Goal: Task Accomplishment & Management: Complete application form

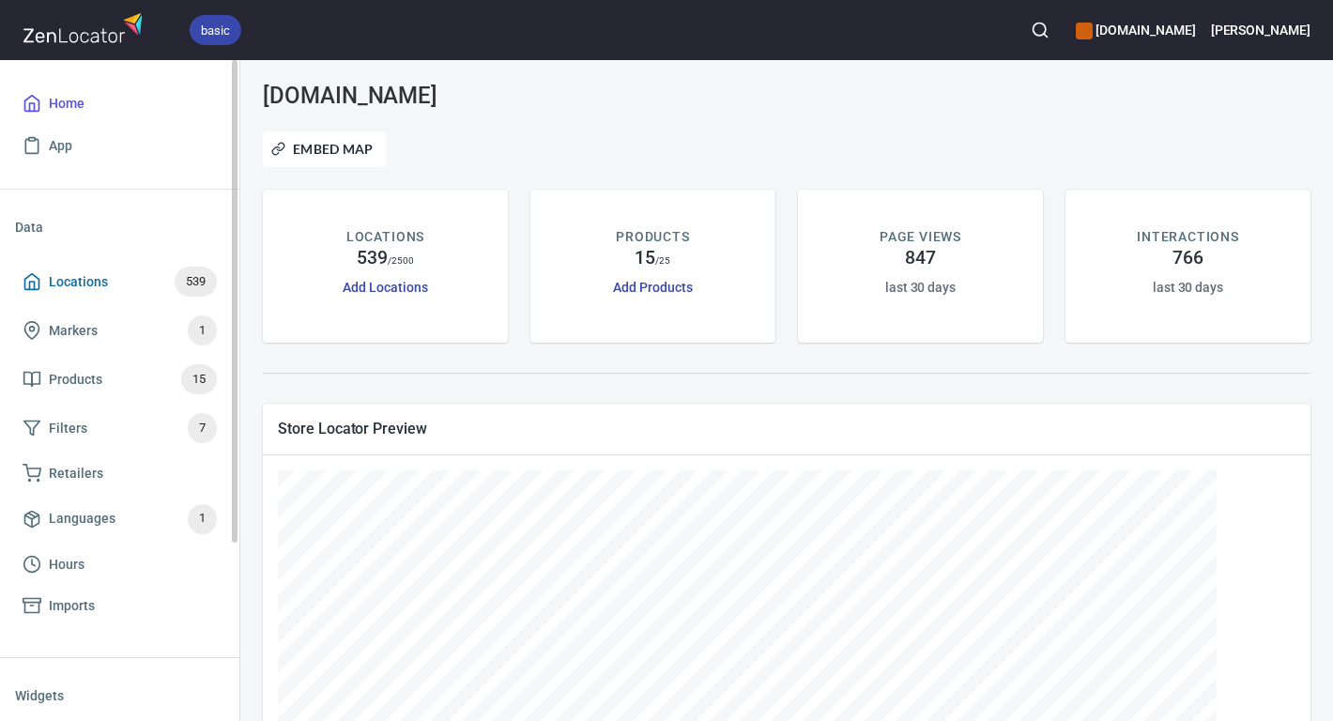
click at [112, 284] on span "Locations 539" at bounding box center [120, 282] width 194 height 30
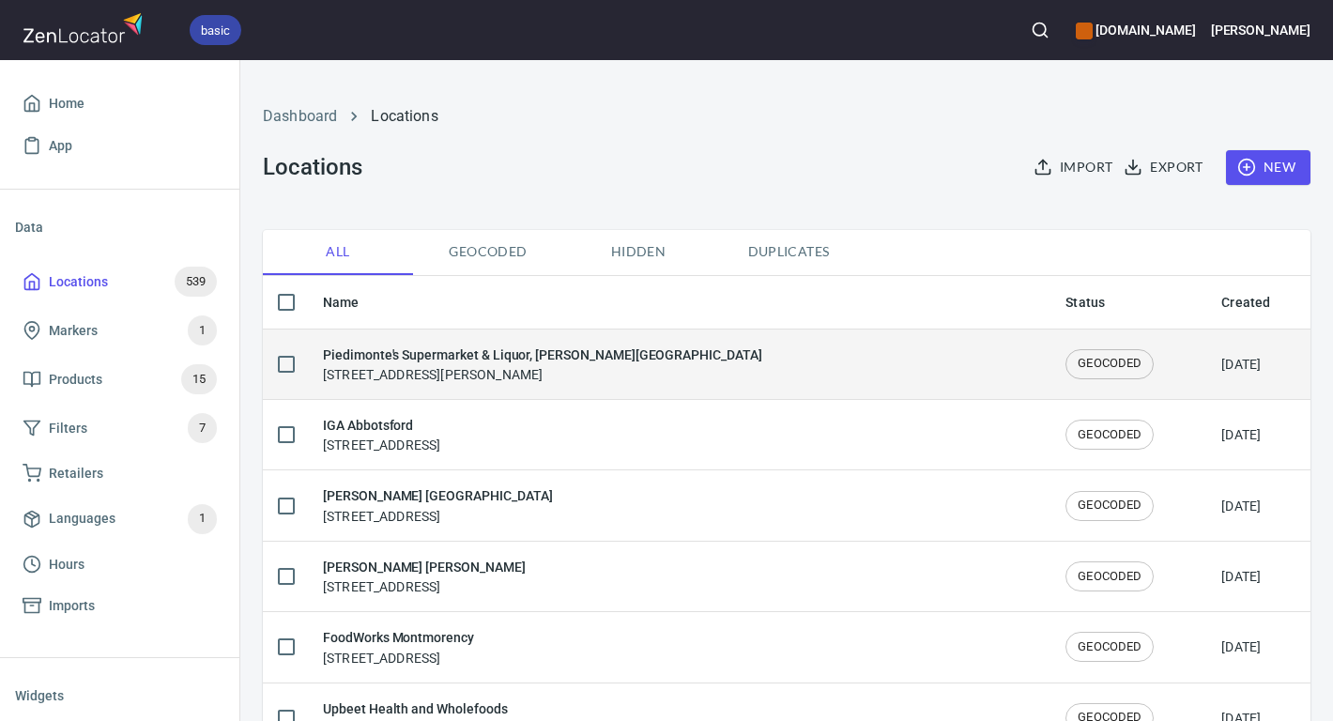
checkbox input "false"
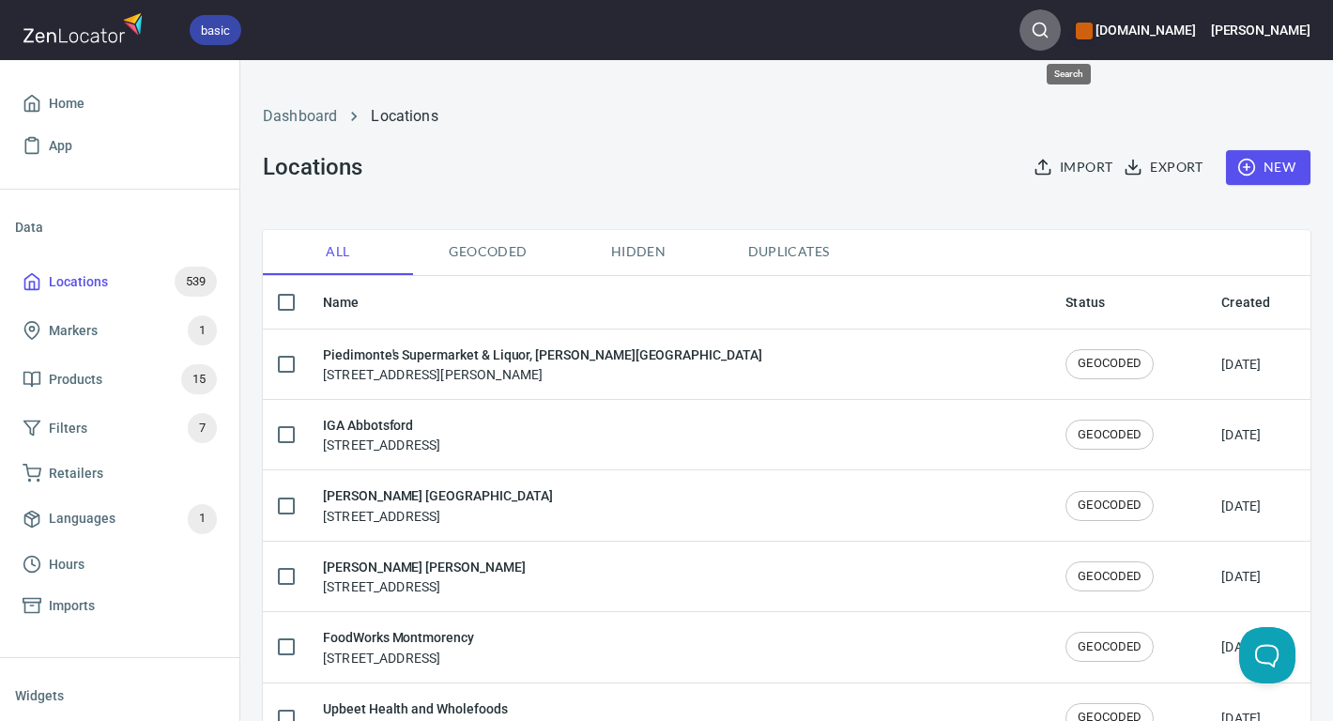
click at [1050, 32] on icon "button" at bounding box center [1040, 30] width 19 height 19
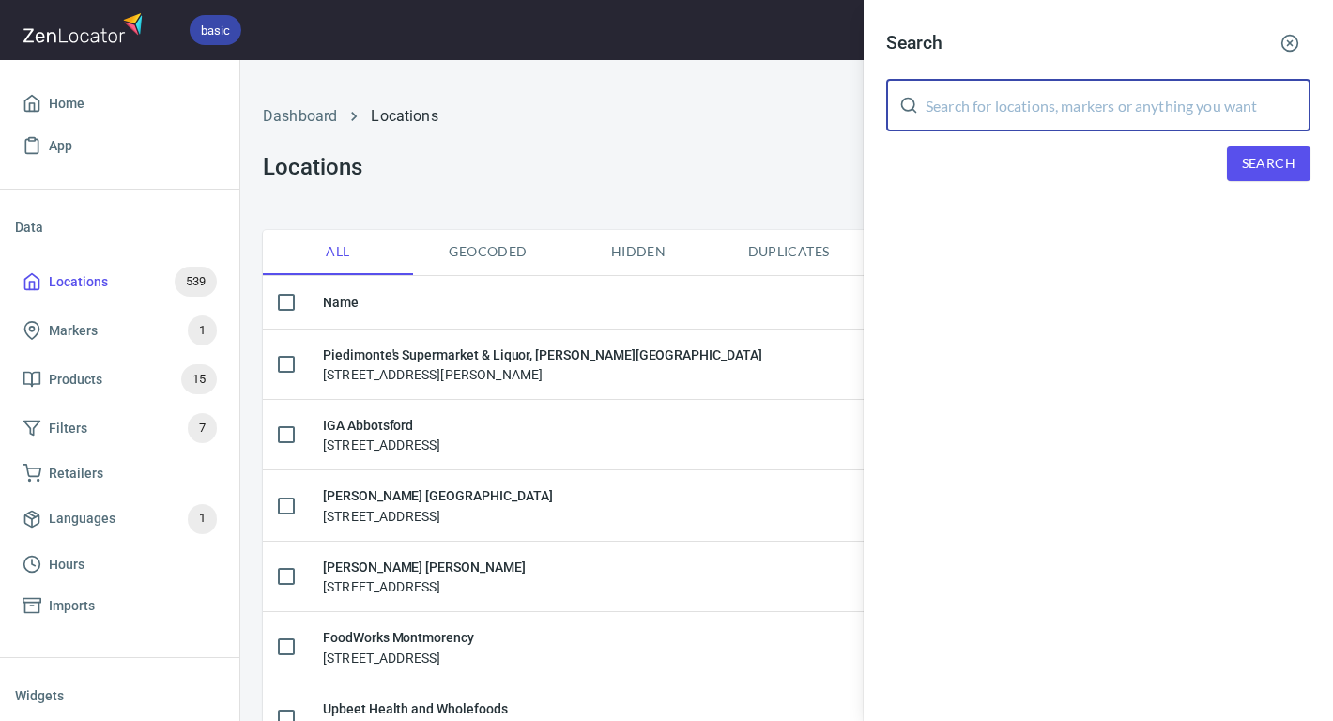
click at [1141, 99] on input "text" at bounding box center [1118, 105] width 385 height 53
paste input "[STREET_ADDRESS]"
drag, startPoint x: 984, startPoint y: 107, endPoint x: 803, endPoint y: 76, distance: 183.9
click at [803, 76] on div "Search [STREET_ADDRESS] ​ Search" at bounding box center [666, 360] width 1333 height 721
type input "[STREET_ADDRESS]"
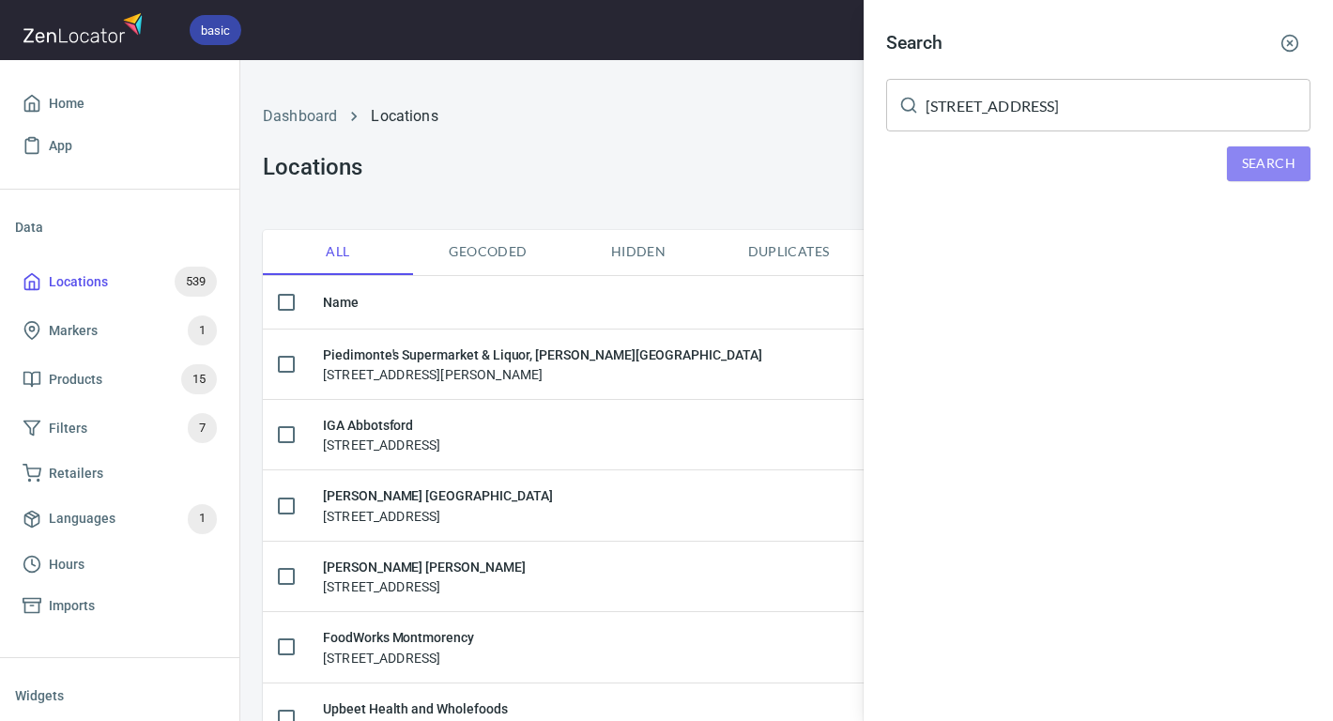
click at [1264, 160] on span "Search" at bounding box center [1269, 163] width 54 height 23
click at [1295, 55] on button "button" at bounding box center [1289, 43] width 41 height 41
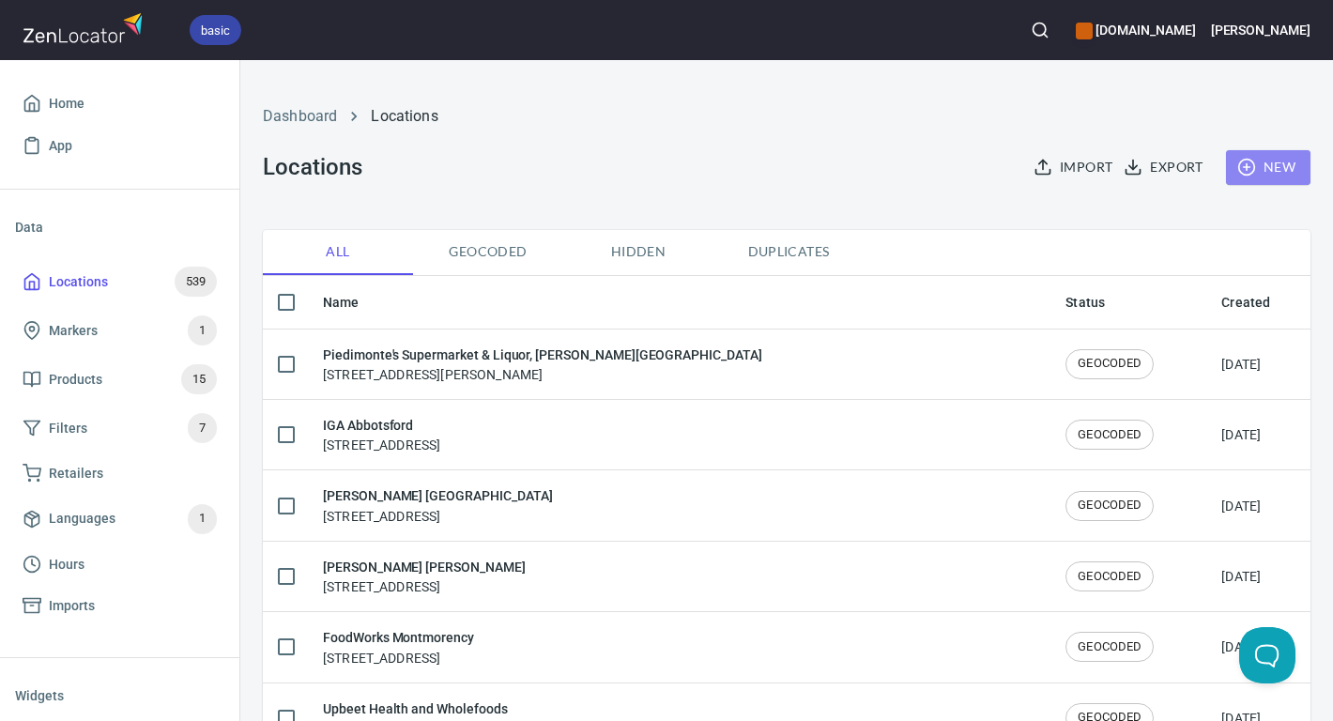
click at [1263, 171] on span "New" at bounding box center [1268, 167] width 54 height 23
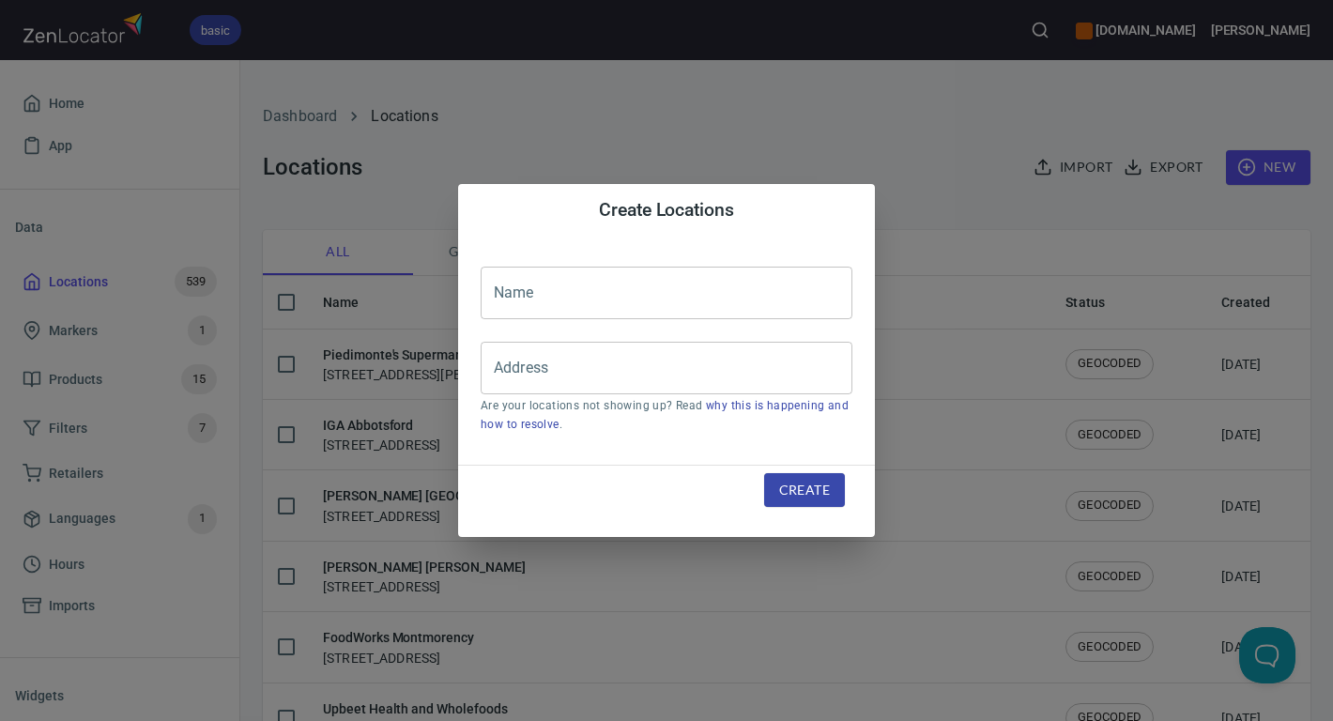
click at [589, 292] on input "text" at bounding box center [667, 293] width 372 height 53
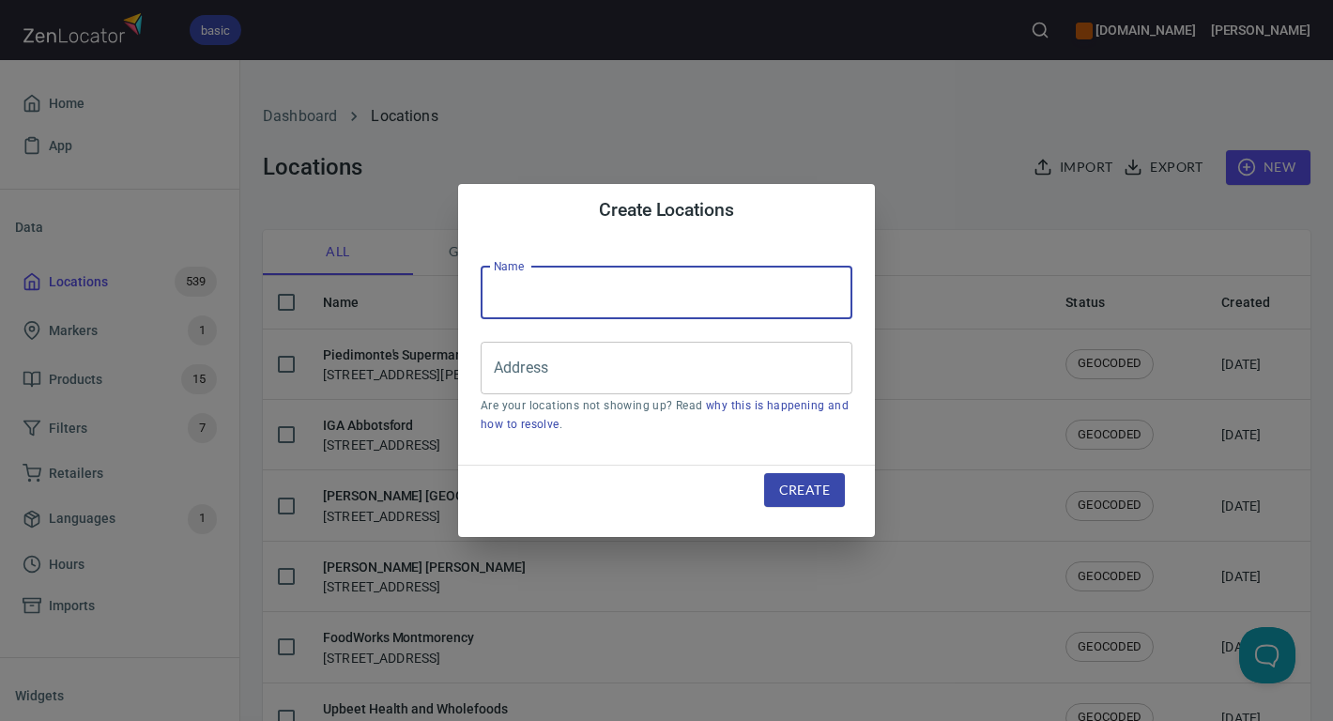
paste input "[GEOGRAPHIC_DATA]"
type input "[GEOGRAPHIC_DATA]"
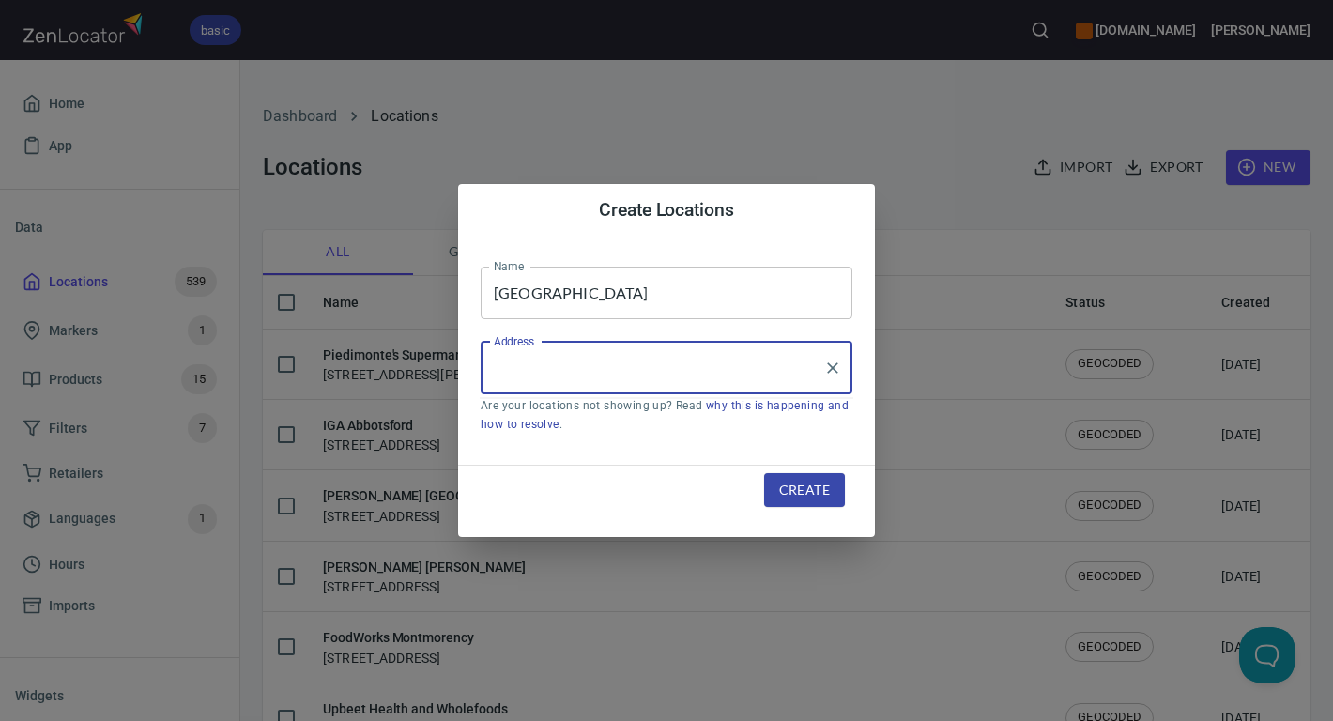
click at [588, 359] on input "Address" at bounding box center [652, 368] width 327 height 36
click at [622, 372] on input "Address" at bounding box center [652, 368] width 327 height 36
paste input "[STREET_ADDRESS]"
click at [629, 422] on li "[STREET_ADDRESS]" at bounding box center [667, 423] width 372 height 34
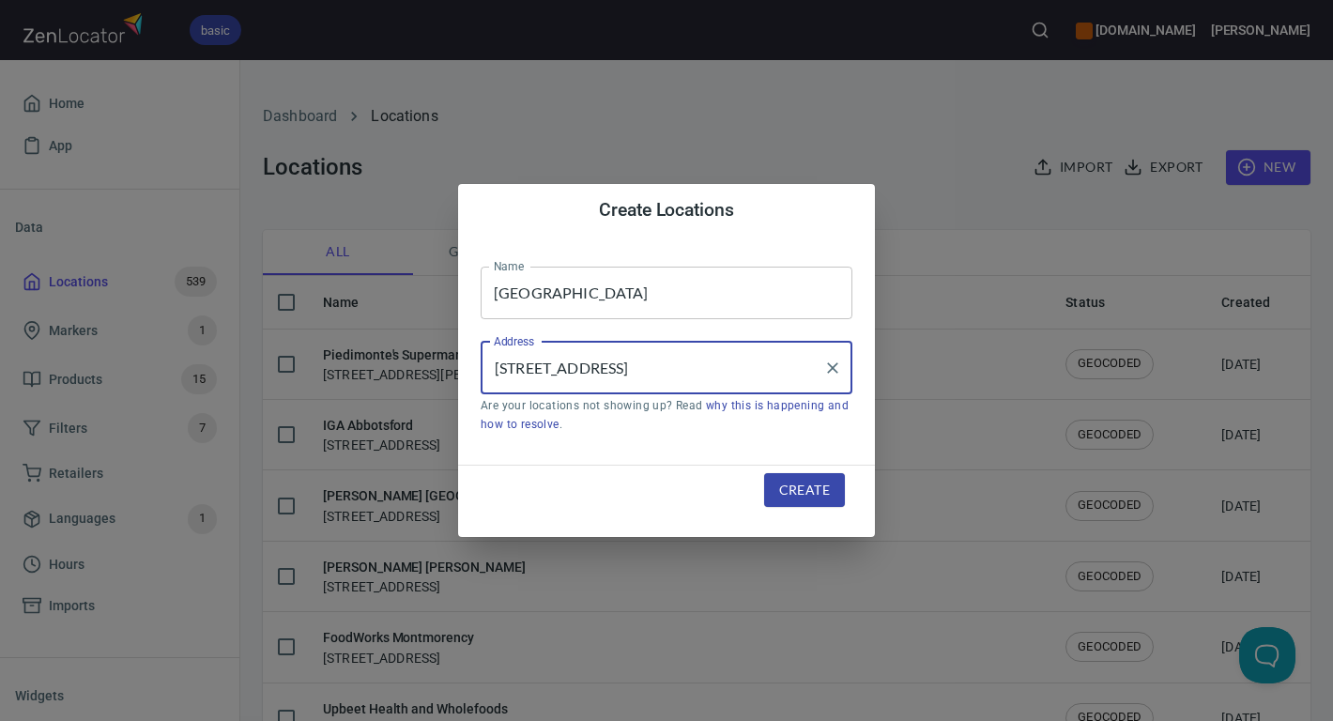
scroll to position [0, 11]
type input "[STREET_ADDRESS]"
click at [788, 498] on span "Create" at bounding box center [804, 490] width 51 height 23
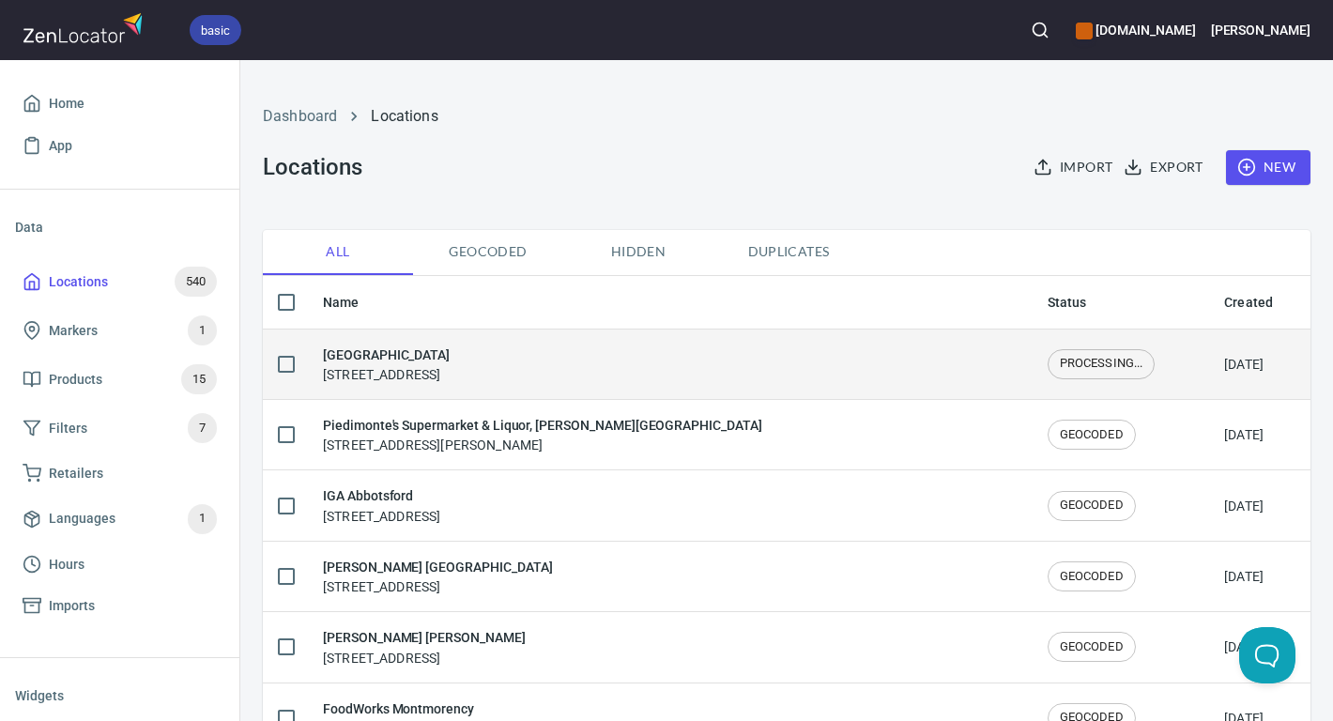
click at [380, 354] on h6 "[GEOGRAPHIC_DATA]" at bounding box center [386, 355] width 127 height 21
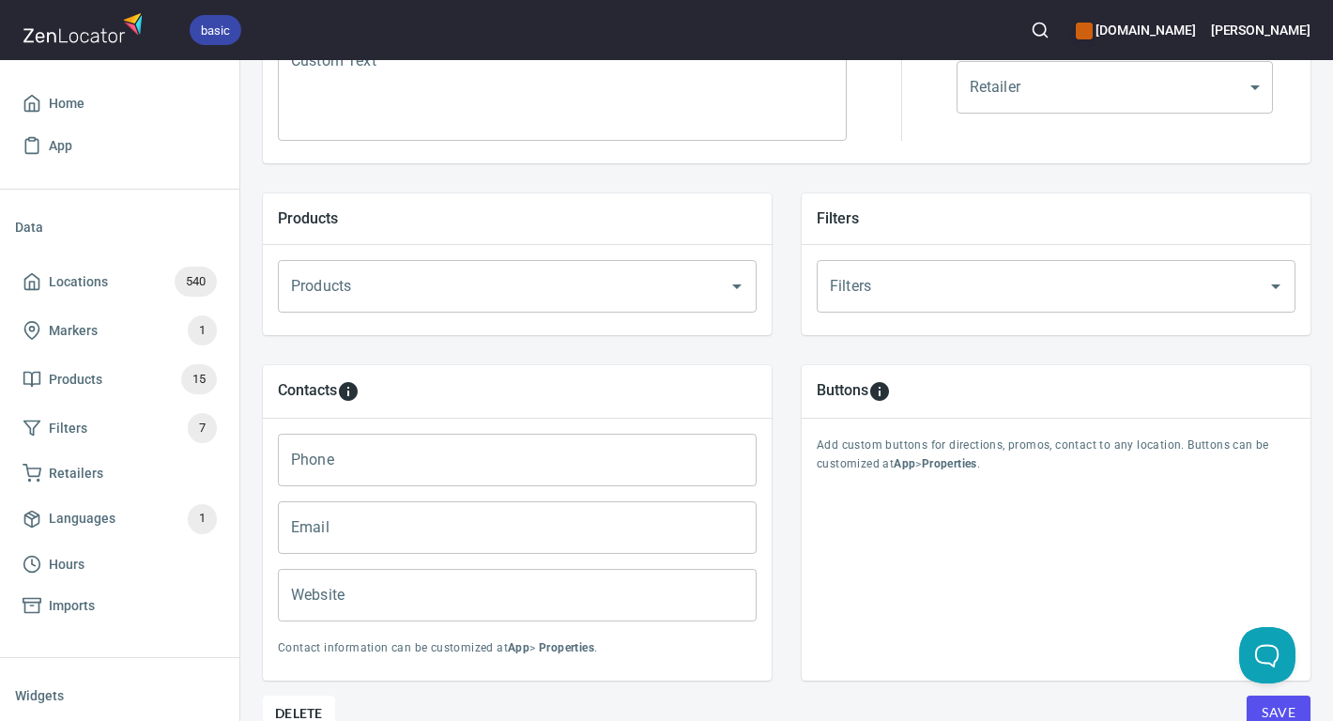
scroll to position [654, 0]
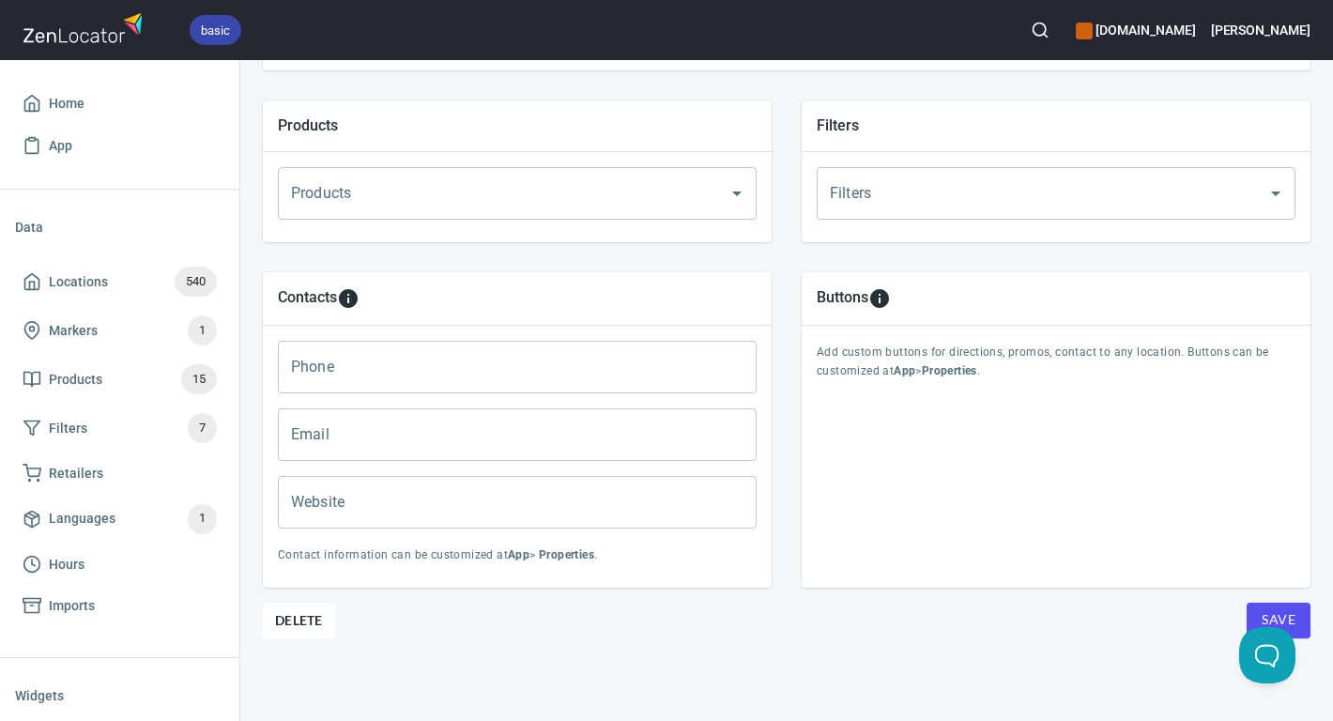
click at [1281, 612] on span "Save" at bounding box center [1279, 619] width 34 height 23
